Goal: Complete application form

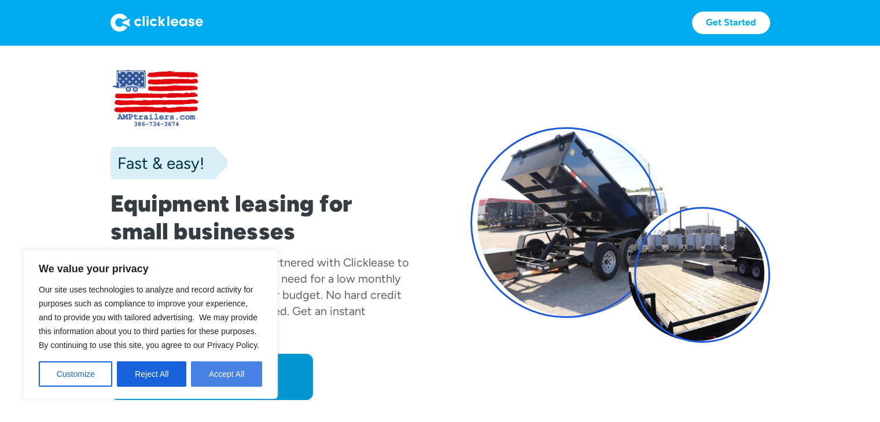
click at [230, 369] on button "Accept All" at bounding box center [226, 374] width 71 height 25
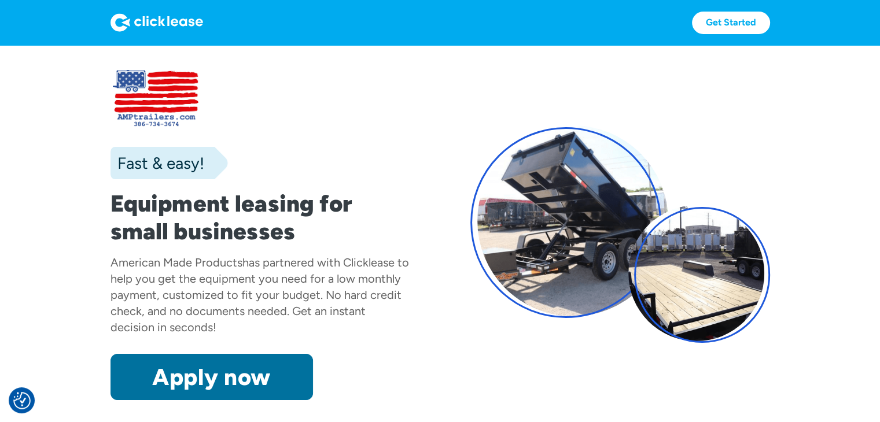
click at [219, 371] on link "Apply now" at bounding box center [212, 377] width 203 height 46
